Goal: Task Accomplishment & Management: Complete application form

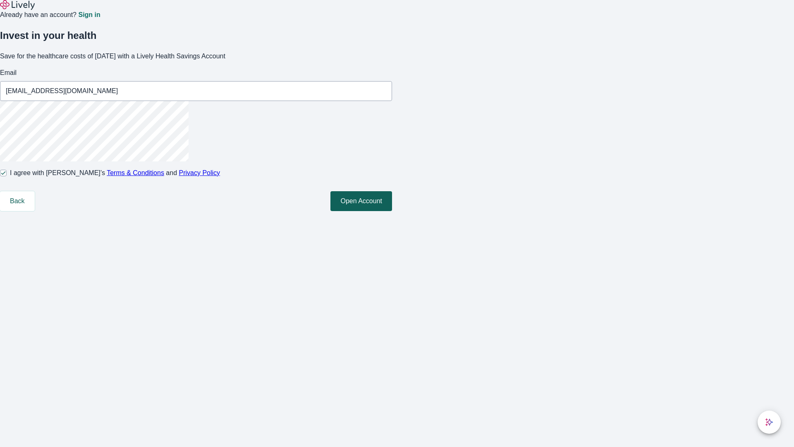
click at [392, 211] on button "Open Account" at bounding box center [361, 201] width 62 height 20
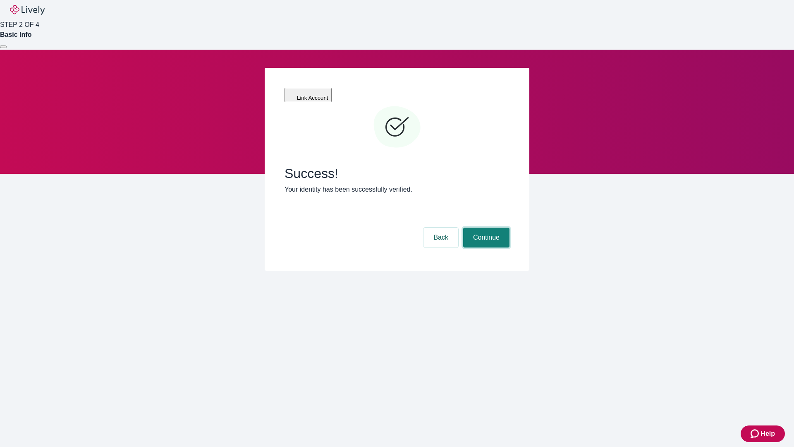
click at [485, 227] on button "Continue" at bounding box center [486, 237] width 46 height 20
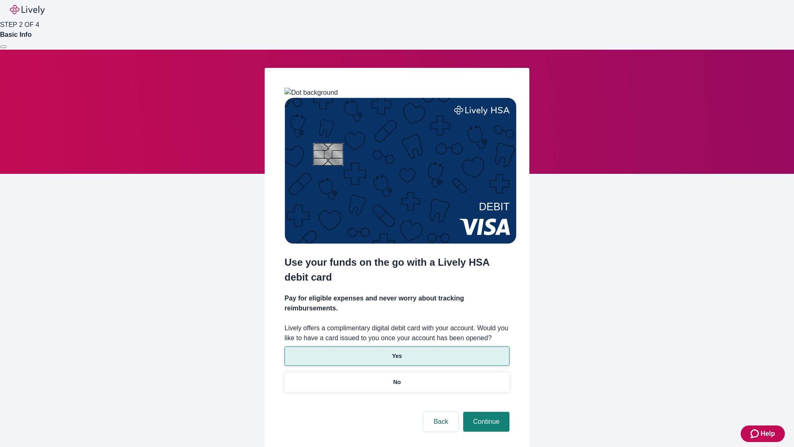
click at [397, 352] on p "Yes" at bounding box center [397, 356] width 10 height 9
click at [485, 412] on button "Continue" at bounding box center [486, 422] width 46 height 20
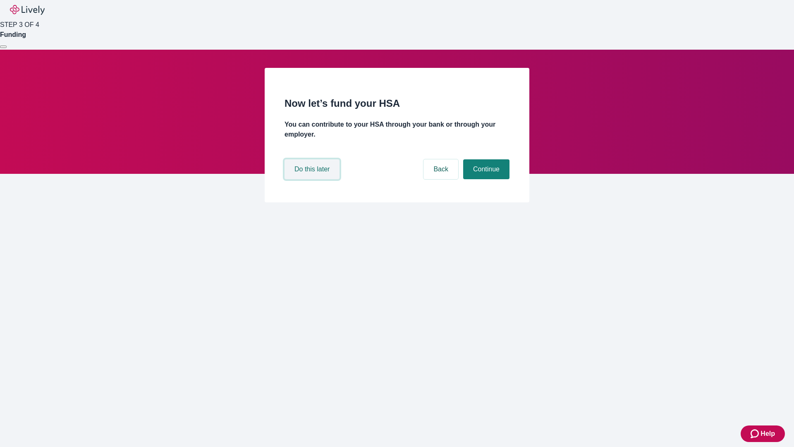
click at [313, 179] on button "Do this later" at bounding box center [312, 169] width 55 height 20
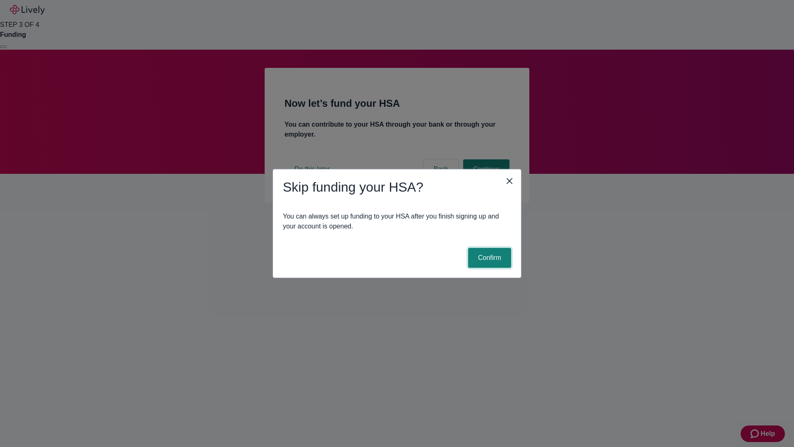
click at [488, 258] on button "Confirm" at bounding box center [489, 258] width 43 height 20
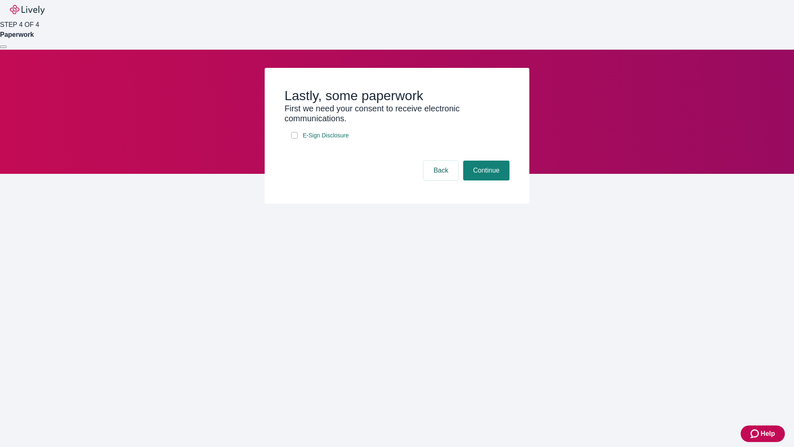
click at [294, 139] on input "E-Sign Disclosure" at bounding box center [294, 135] width 7 height 7
checkbox input "true"
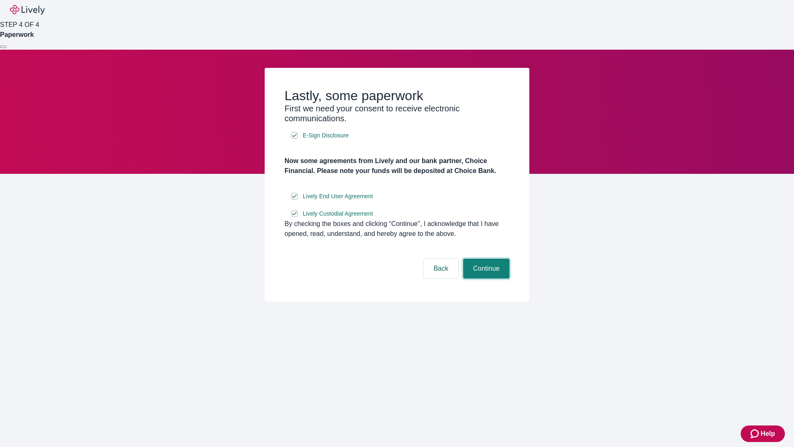
click at [485, 278] on button "Continue" at bounding box center [486, 268] width 46 height 20
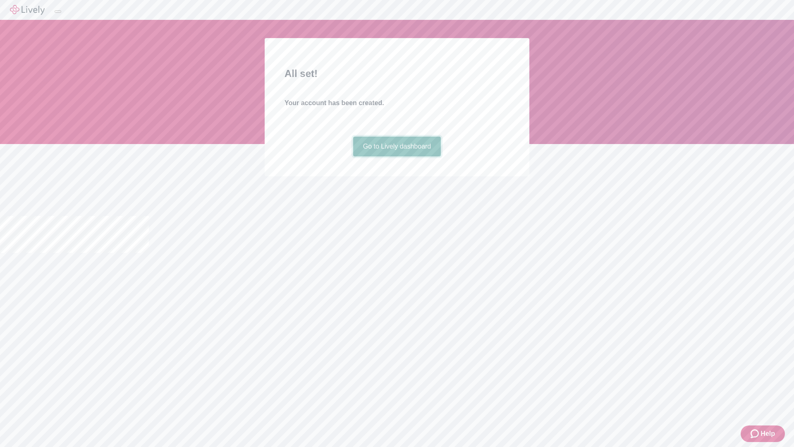
click at [397, 156] on link "Go to Lively dashboard" at bounding box center [397, 146] width 88 height 20
